Goal: Check status: Check status

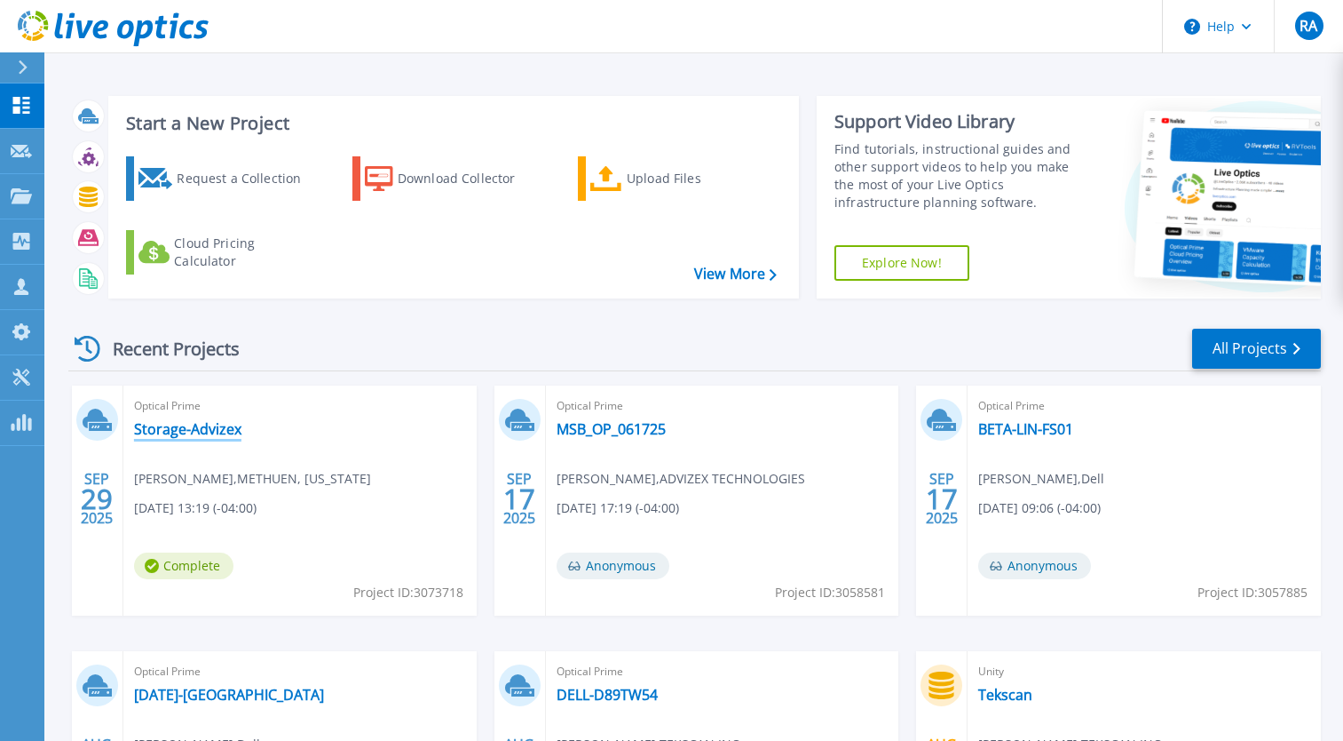
click at [178, 431] on link "Storage-Advizex" at bounding box center [187, 429] width 107 height 18
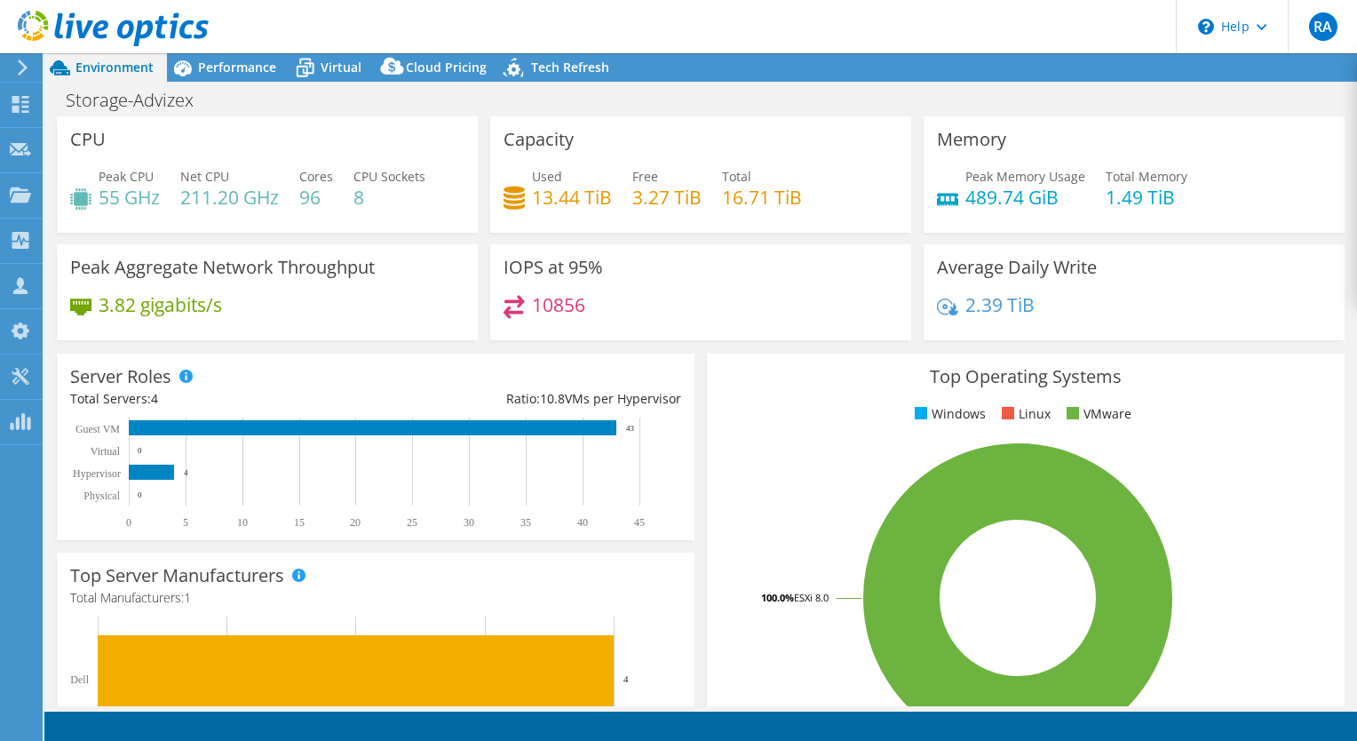
select select "USD"
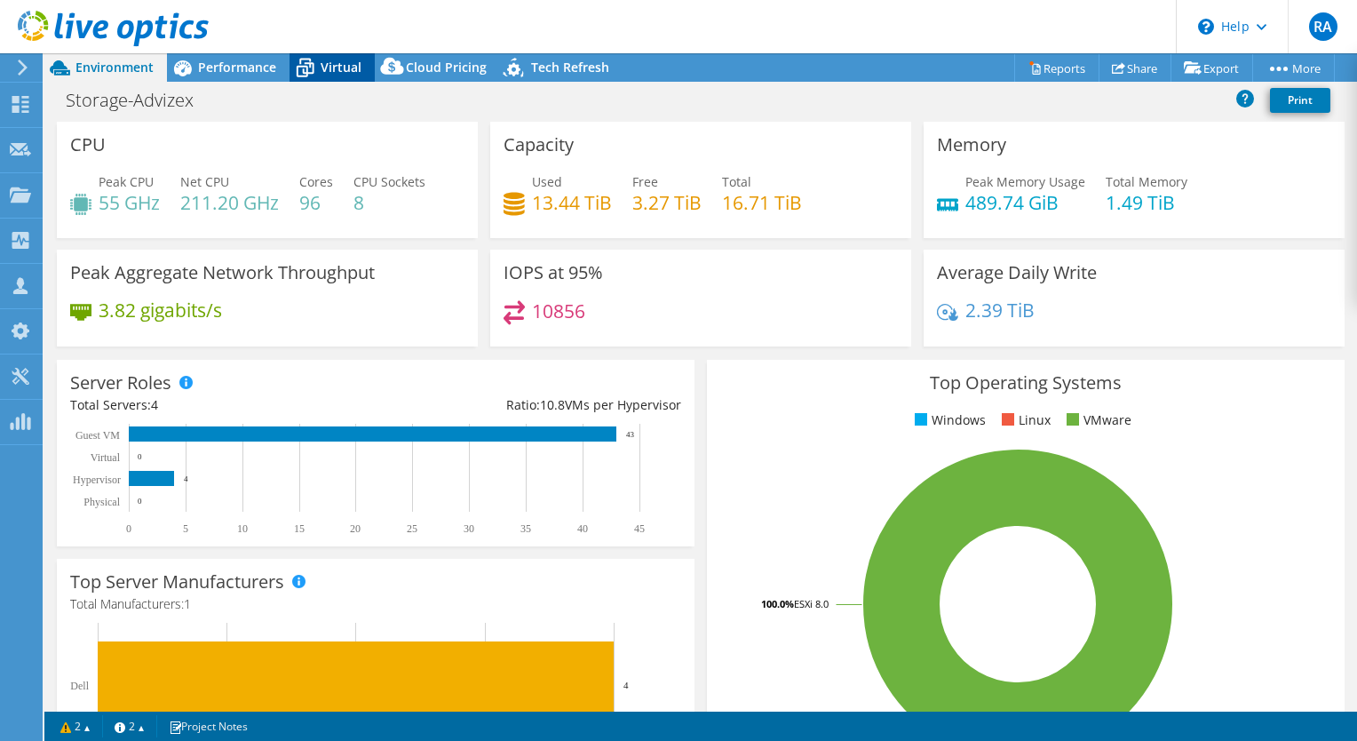
click at [345, 69] on span "Virtual" at bounding box center [341, 67] width 41 height 17
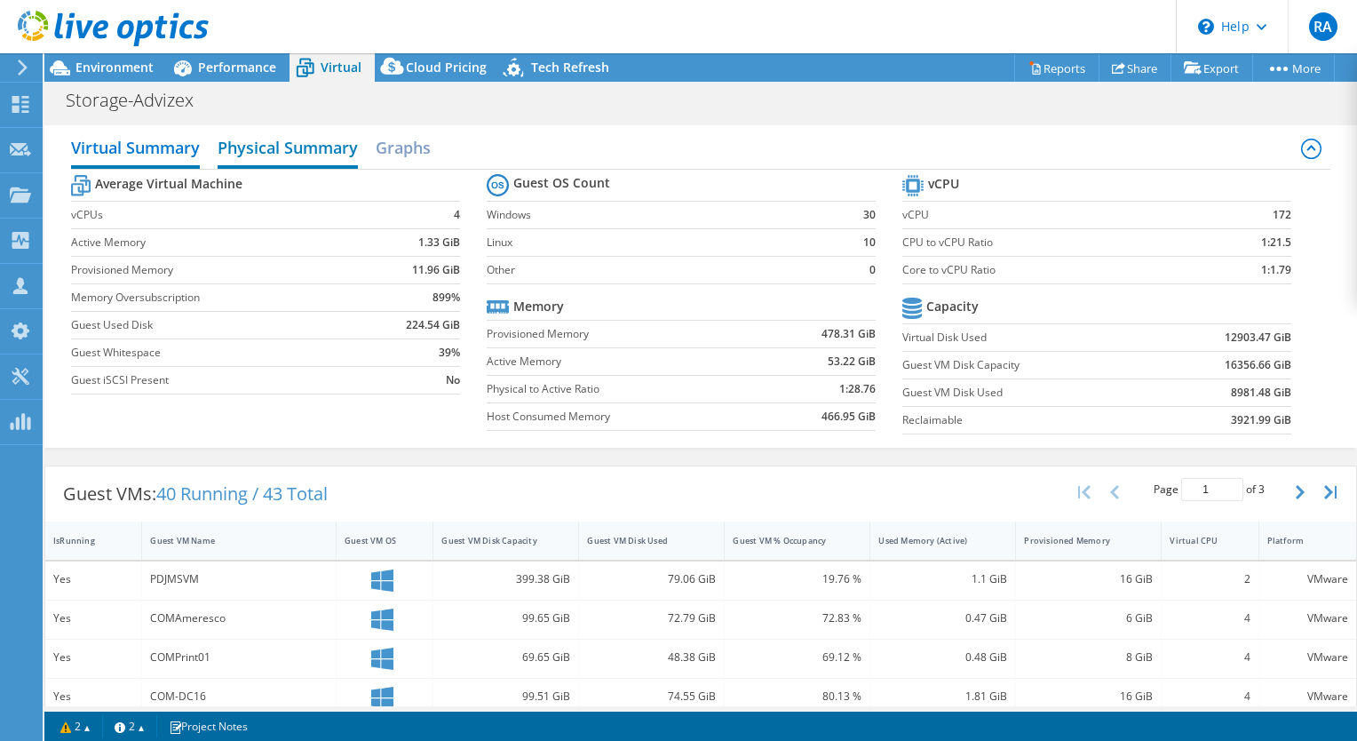
click at [295, 155] on h2 "Physical Summary" at bounding box center [288, 149] width 140 height 39
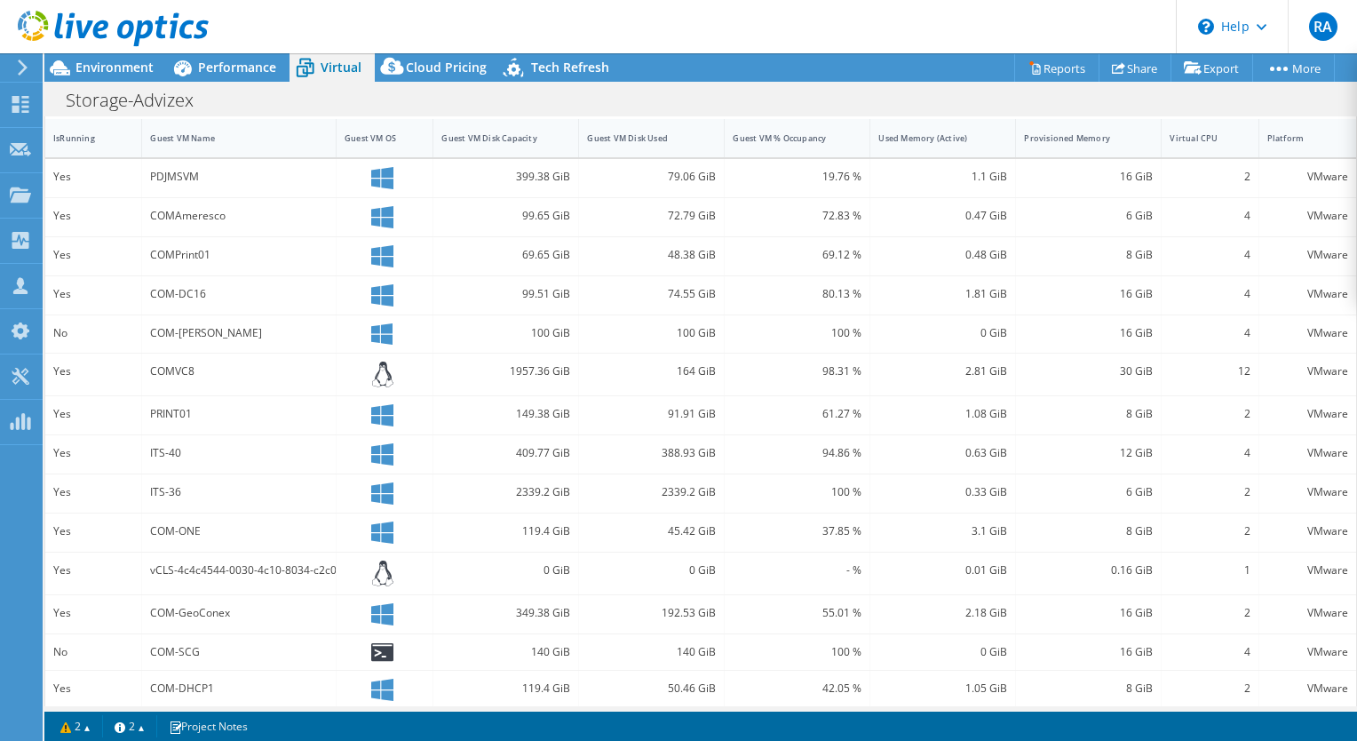
scroll to position [286, 0]
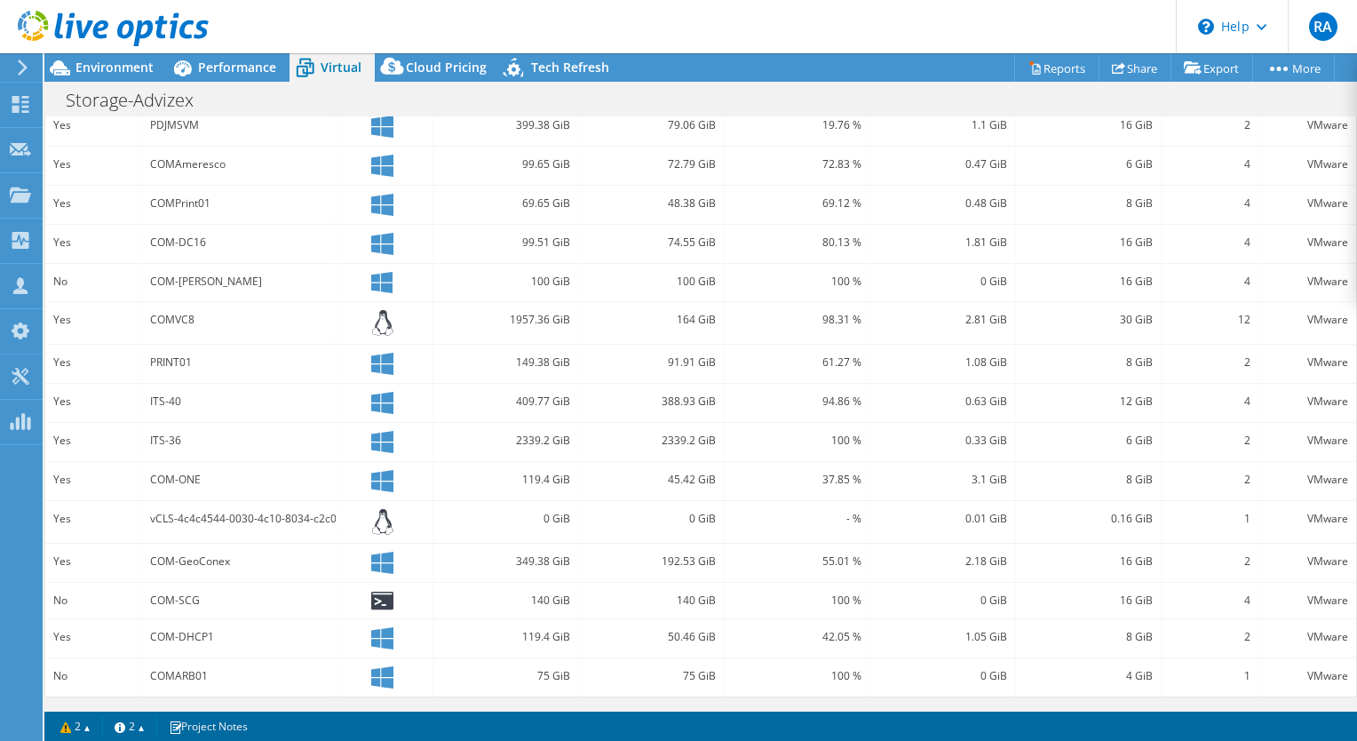
click at [548, 90] on div "Storage-Advizex Print" at bounding box center [700, 99] width 1312 height 33
click at [540, 69] on span "Tech Refresh" at bounding box center [570, 67] width 78 height 17
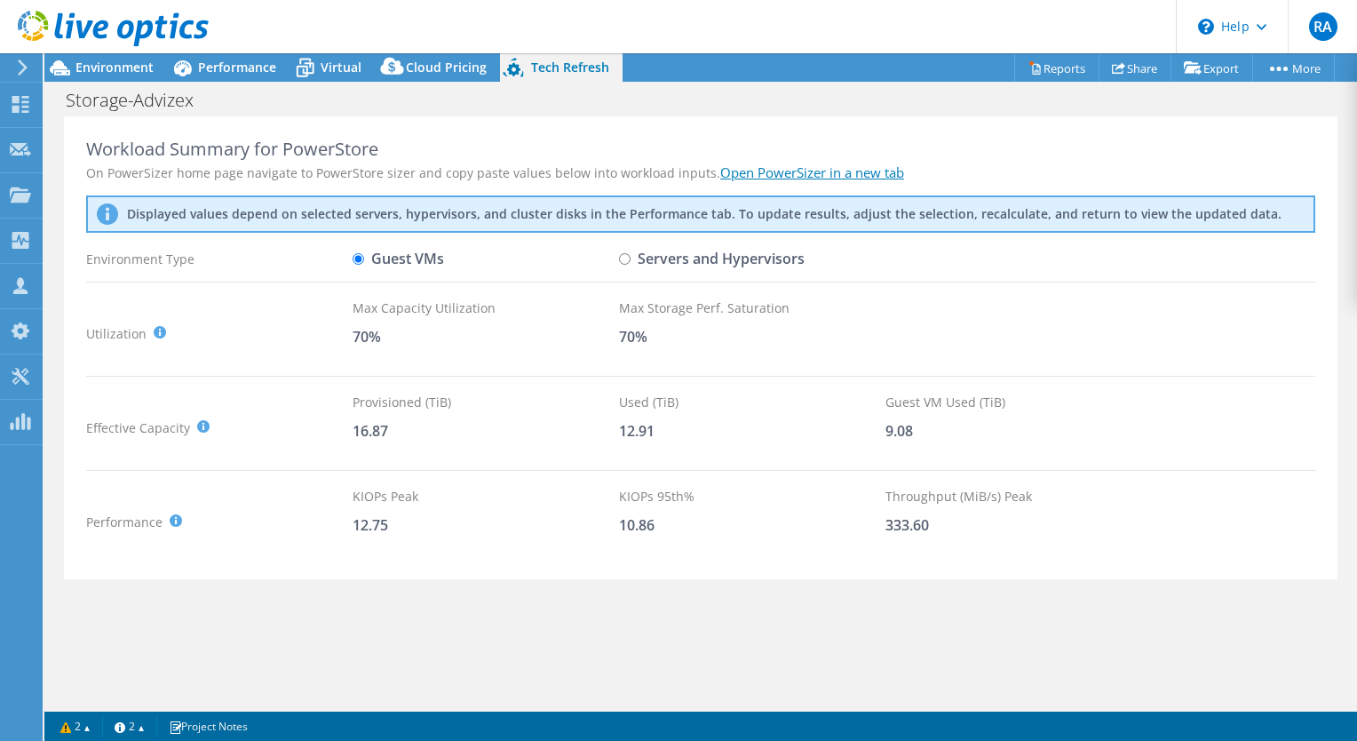
scroll to position [0, 0]
